Goal: Transaction & Acquisition: Purchase product/service

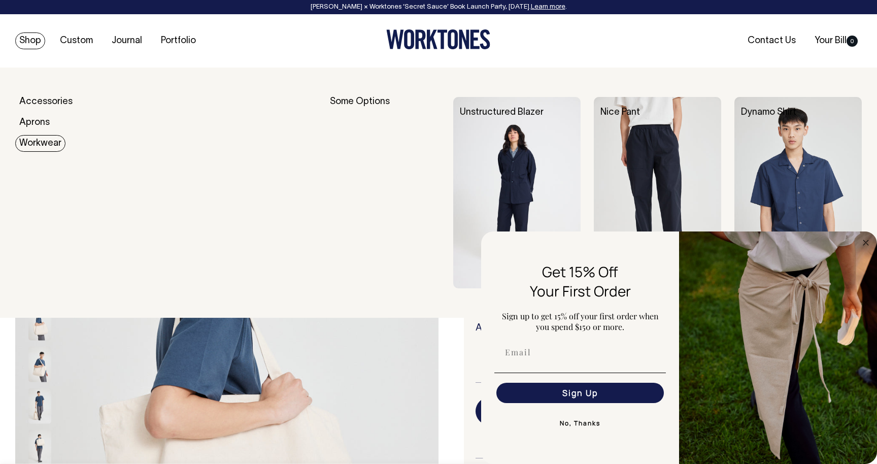
click at [37, 142] on link "Workwear" at bounding box center [40, 143] width 50 height 17
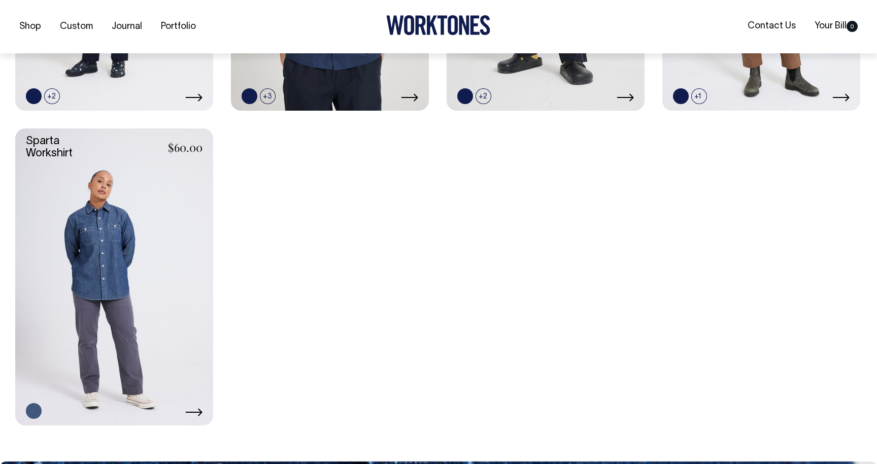
scroll to position [677, 0]
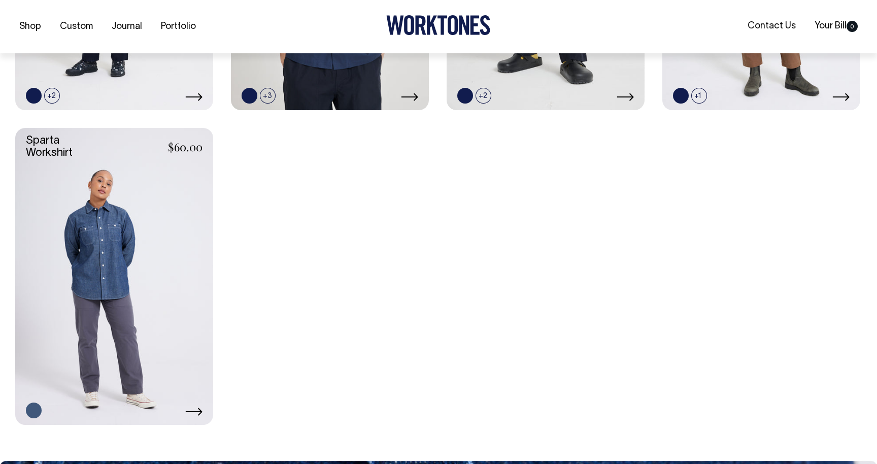
click at [126, 263] on link at bounding box center [114, 276] width 198 height 297
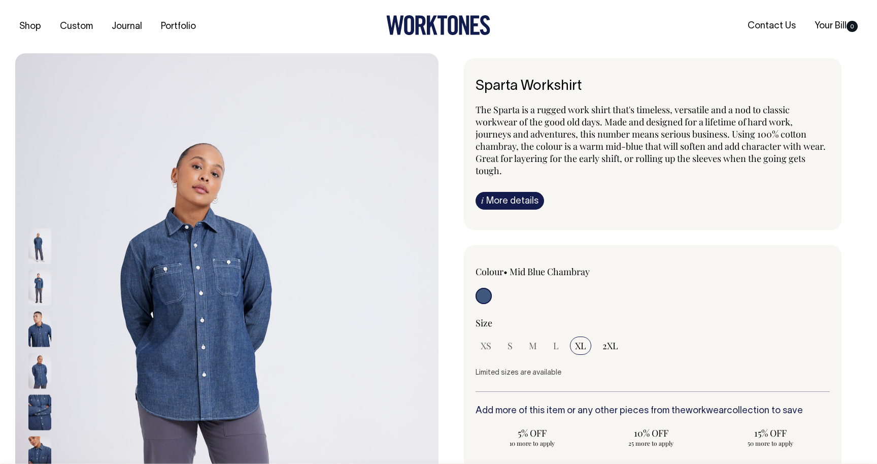
click at [39, 329] on img at bounding box center [39, 329] width 23 height 36
